Goal: Communication & Community: Ask a question

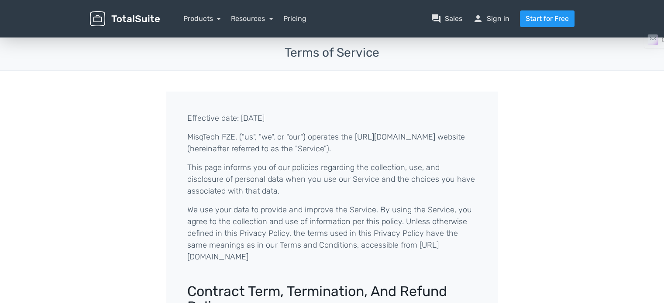
drag, startPoint x: 296, startPoint y: 126, endPoint x: 222, endPoint y: 140, distance: 75.8
click at [222, 140] on p "MisqTech FZE. ("us", "we", or "our") operates the [URL][DOMAIN_NAME] website (h…" at bounding box center [332, 143] width 290 height 24
click at [212, 137] on p "MisqTech FZE. ("us", "we", or "our") operates the [URL][DOMAIN_NAME] website (h…" at bounding box center [332, 143] width 290 height 24
copy p "MisqTech"
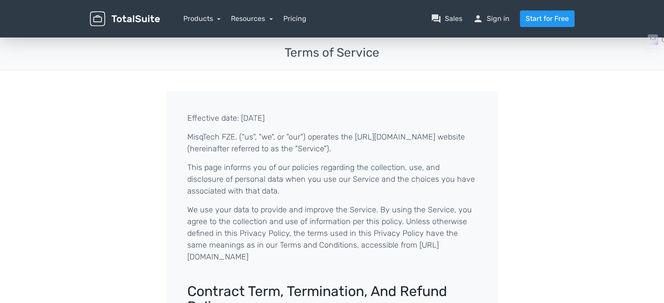
click at [246, 151] on p "MisqTech FZE. ("us", "we", or "our") operates the [URL][DOMAIN_NAME] website (h…" at bounding box center [332, 143] width 290 height 24
click at [263, 164] on p "This page informs you of our policies regarding the collection, use, and disclo…" at bounding box center [332, 179] width 290 height 35
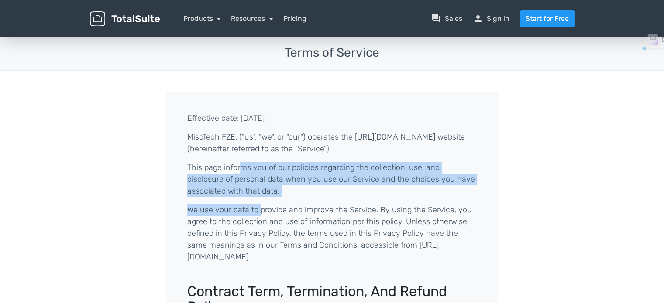
drag, startPoint x: 241, startPoint y: 165, endPoint x: 257, endPoint y: 202, distance: 40.0
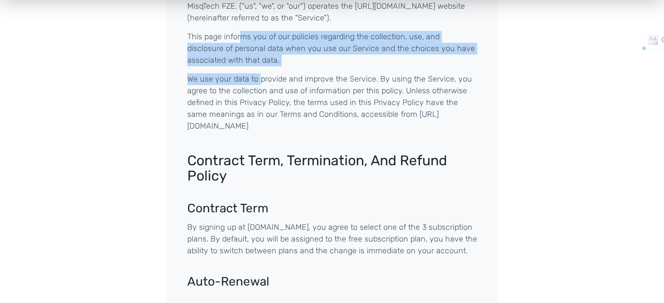
scroll to position [262, 0]
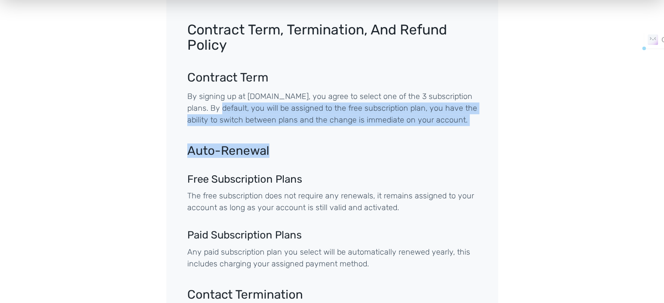
drag, startPoint x: 220, startPoint y: 97, endPoint x: 490, endPoint y: 145, distance: 274.3
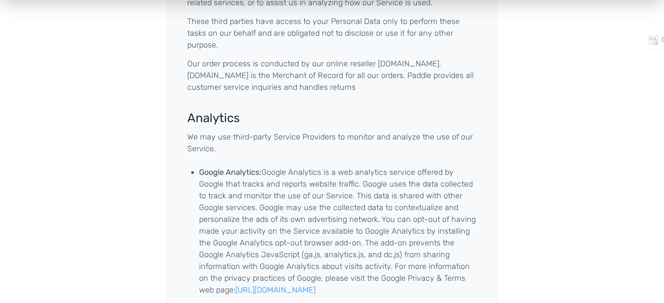
scroll to position [2094, 0]
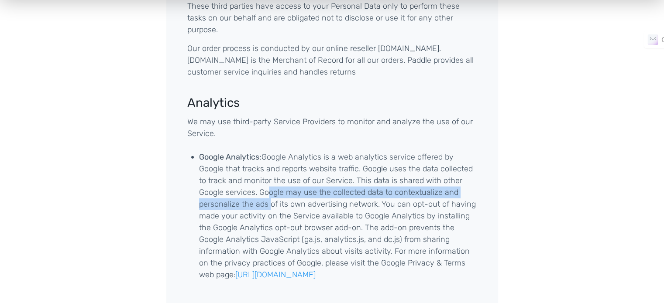
drag, startPoint x: 326, startPoint y: 216, endPoint x: 269, endPoint y: 140, distance: 95.0
click at [269, 151] on li "Google Analytics: Google Analytics is a web analytics service offered by Google…" at bounding box center [338, 216] width 278 height 130
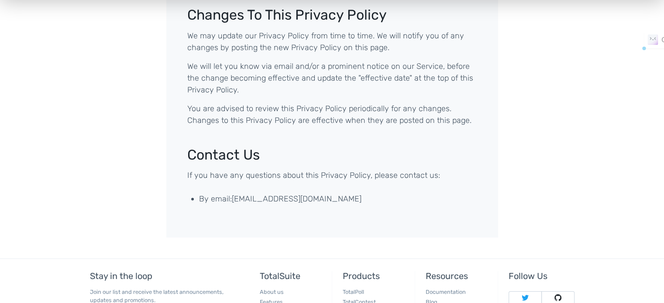
scroll to position [2654, 0]
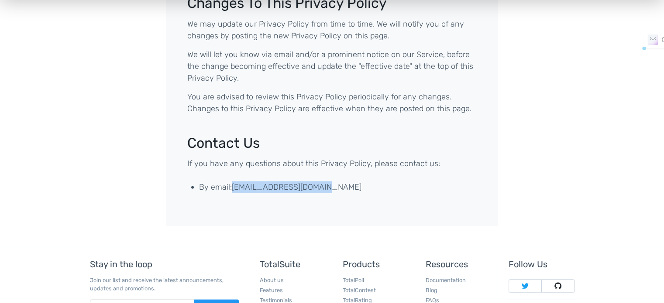
drag, startPoint x: 329, startPoint y: 104, endPoint x: 234, endPoint y: 103, distance: 94.7
click at [234, 181] on li "By email: contact@totalsuite.net" at bounding box center [338, 187] width 278 height 12
copy li "contact@totalsuite.net"
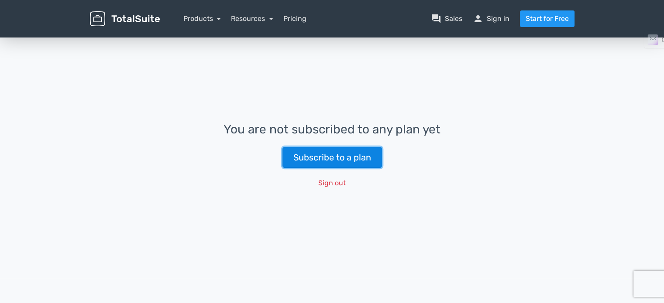
click at [349, 154] on link "Subscribe to a plan" at bounding box center [331, 157] width 99 height 21
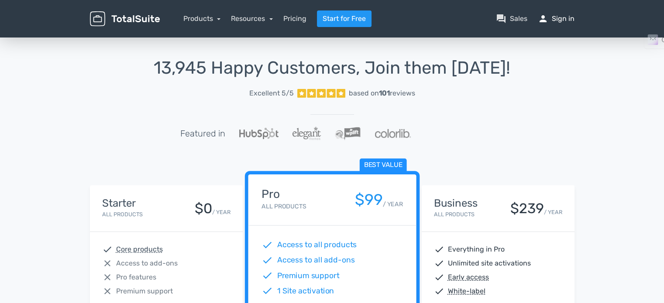
click at [555, 17] on link "person Sign in" at bounding box center [555, 19] width 37 height 10
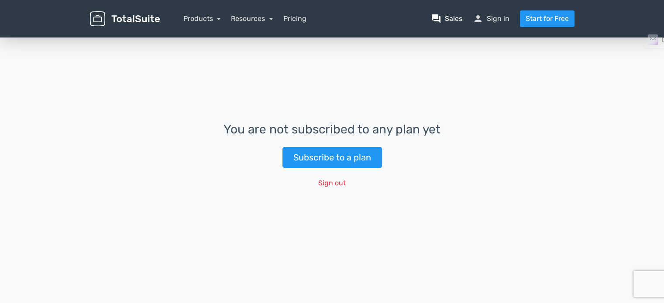
click at [460, 17] on link "question_answer Sales" at bounding box center [446, 19] width 31 height 10
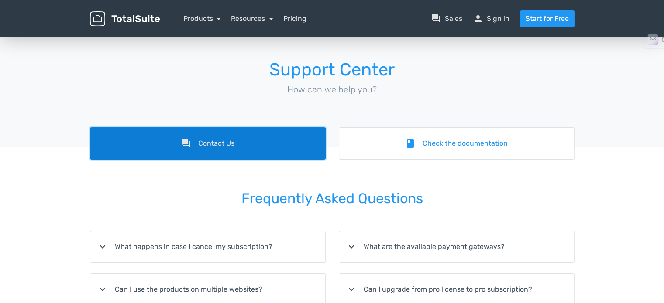
click at [282, 130] on link "forum Contact Us" at bounding box center [208, 143] width 236 height 32
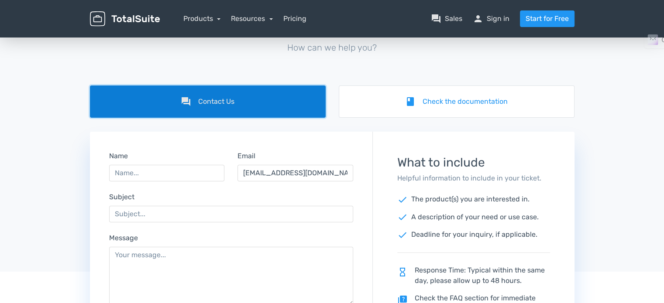
scroll to position [44, 0]
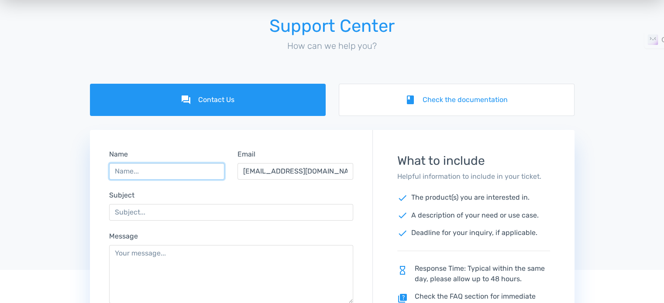
click at [164, 169] on input "Name" at bounding box center [167, 171] width 116 height 17
type input "Abhishek Bendigeri"
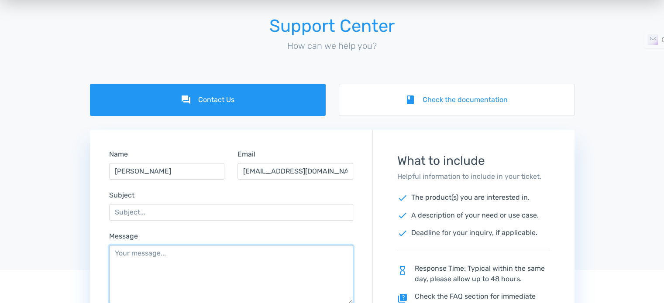
click at [162, 246] on textarea "Message" at bounding box center [231, 274] width 244 height 58
paste textarea "I am writing to you with deep concern regarding an issue I am facing with my Li…"
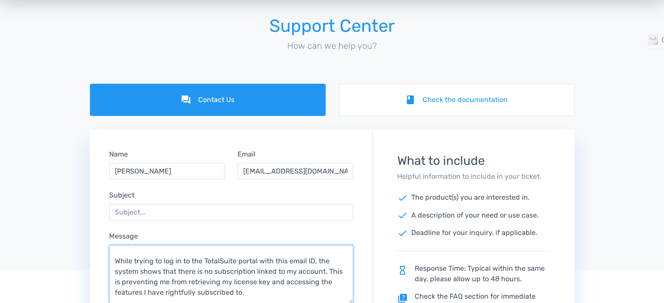
scroll to position [0, 0]
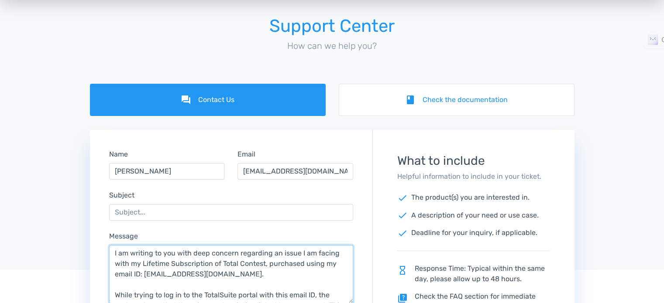
type textarea "I am writing to you with deep concern regarding an issue I am facing with my Li…"
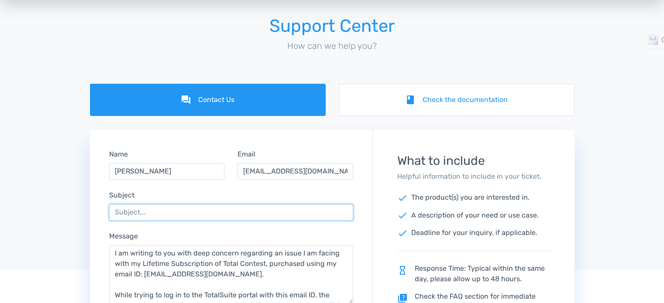
click at [154, 213] on input "Subject" at bounding box center [231, 212] width 244 height 17
click at [159, 216] on input "Life time Liscence - ISSUE" at bounding box center [231, 212] width 244 height 17
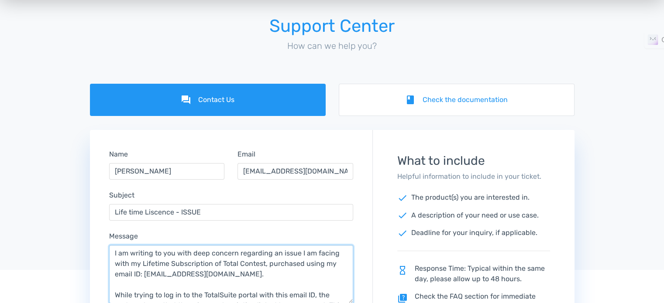
click at [132, 251] on textarea "I am writing to you with deep concern regarding an issue I am facing with my Li…" at bounding box center [231, 274] width 244 height 58
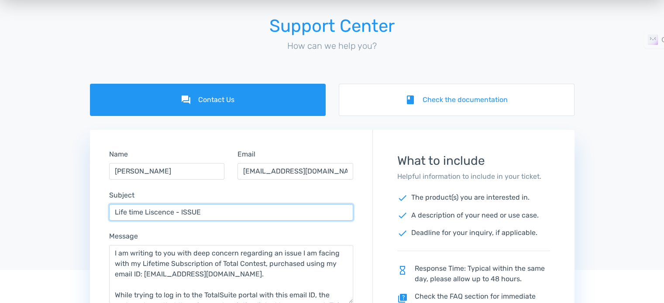
click at [154, 214] on input "Life time Liscence - ISSUE" at bounding box center [231, 212] width 244 height 17
drag, startPoint x: 154, startPoint y: 214, endPoint x: 152, endPoint y: 224, distance: 9.7
click at [154, 214] on input "Life time Liscence - ISSUE" at bounding box center [231, 212] width 244 height 17
click at [157, 212] on input "Life time Licence - ISSUE" at bounding box center [231, 212] width 244 height 17
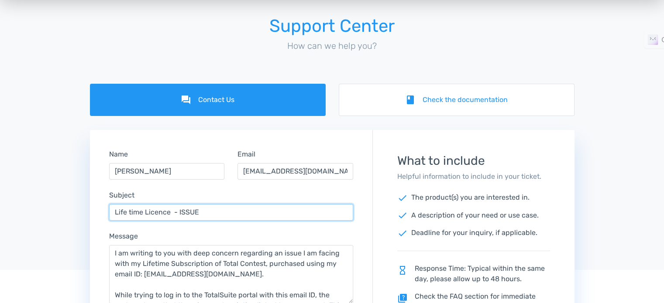
click at [157, 212] on input "Life time Licence - ISSUE" at bounding box center [231, 212] width 244 height 17
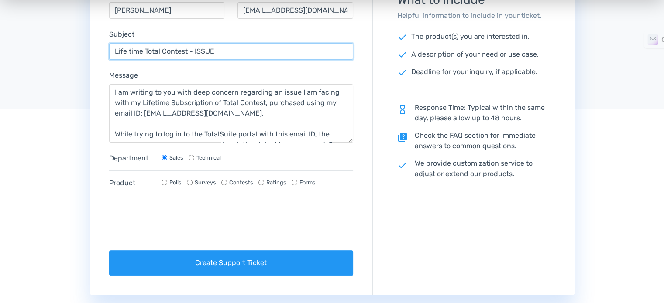
scroll to position [218, 0]
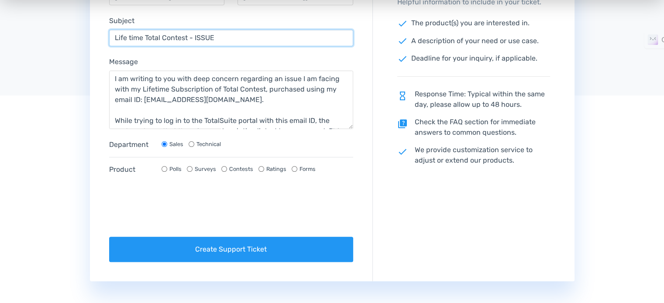
type input "Life time Total Contest - ISSUE"
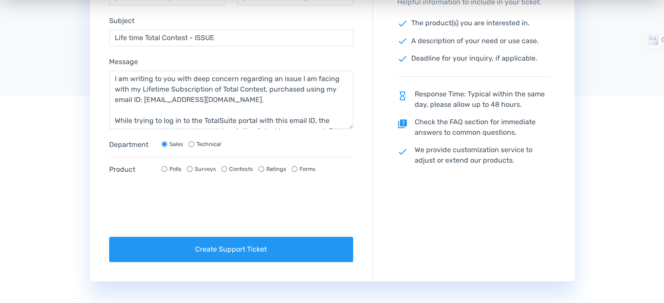
click at [221, 169] on input "Contests" at bounding box center [224, 169] width 6 height 6
radio input "true"
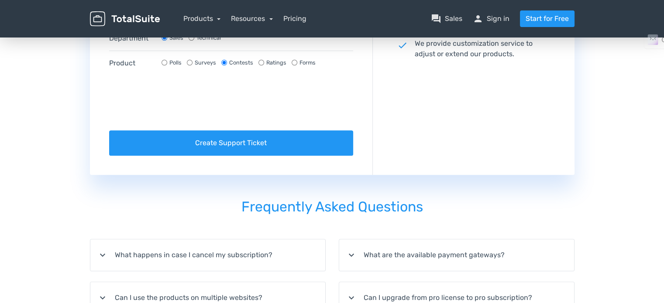
scroll to position [349, 0]
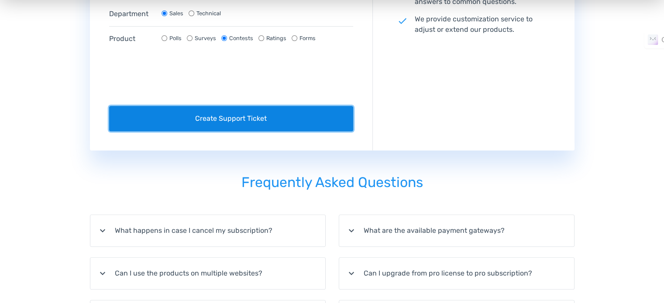
click at [222, 116] on button "Create Support Ticket" at bounding box center [231, 118] width 244 height 25
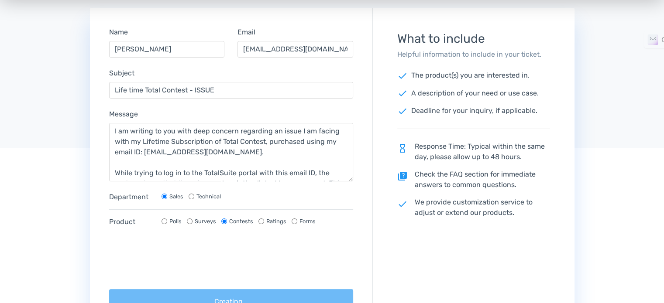
scroll to position [131, 0]
